Goal: Check status: Check status

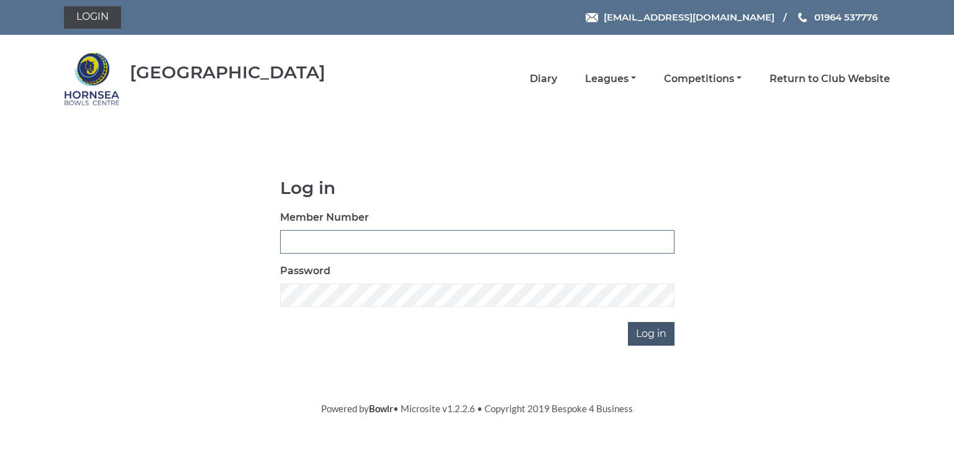
type input "0580"
click at [651, 329] on input "Log in" at bounding box center [651, 334] width 47 height 24
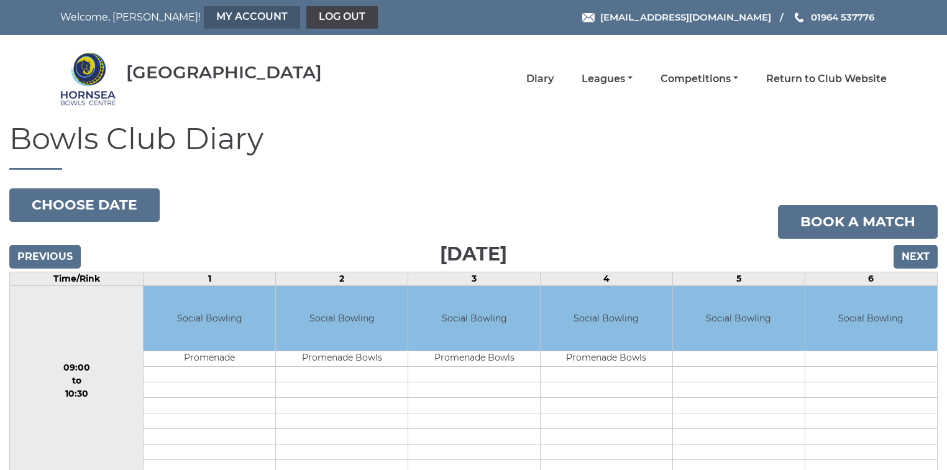
click at [204, 21] on link "My Account" at bounding box center [252, 17] width 96 height 22
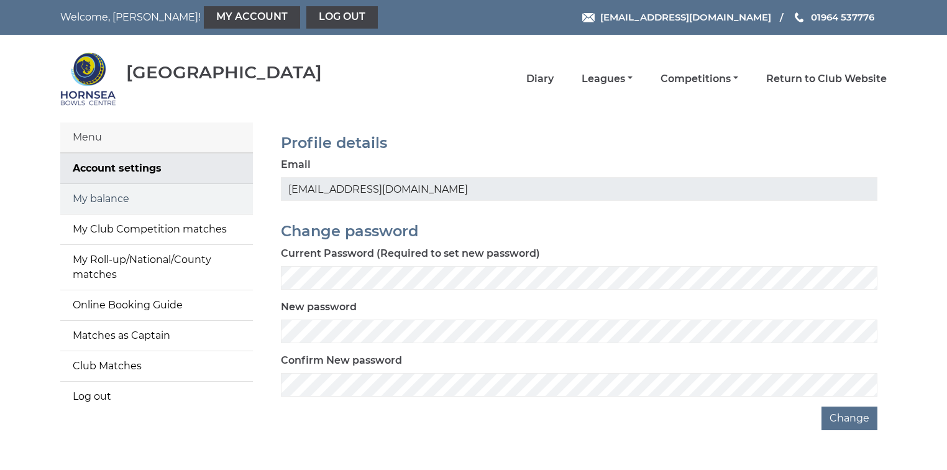
click at [149, 204] on link "My balance" at bounding box center [156, 199] width 193 height 30
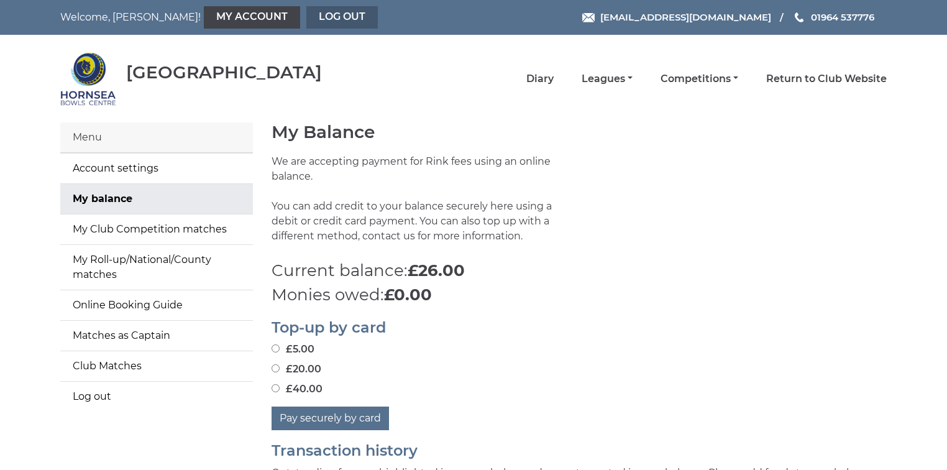
click at [306, 15] on link "Log out" at bounding box center [341, 17] width 71 height 22
